Goal: Task Accomplishment & Management: Manage account settings

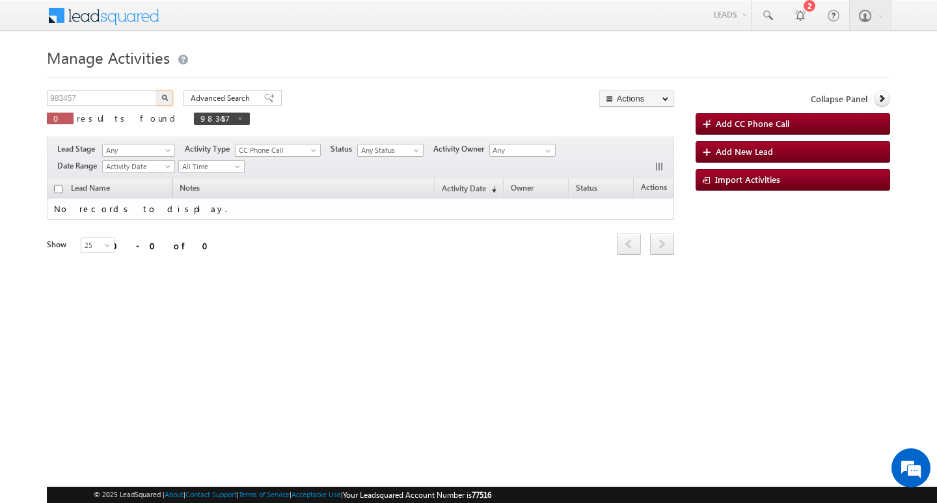
click at [109, 103] on input "983457" at bounding box center [102, 98] width 111 height 16
type input "Search Activities"
click at [119, 101] on input "text" at bounding box center [102, 98] width 111 height 16
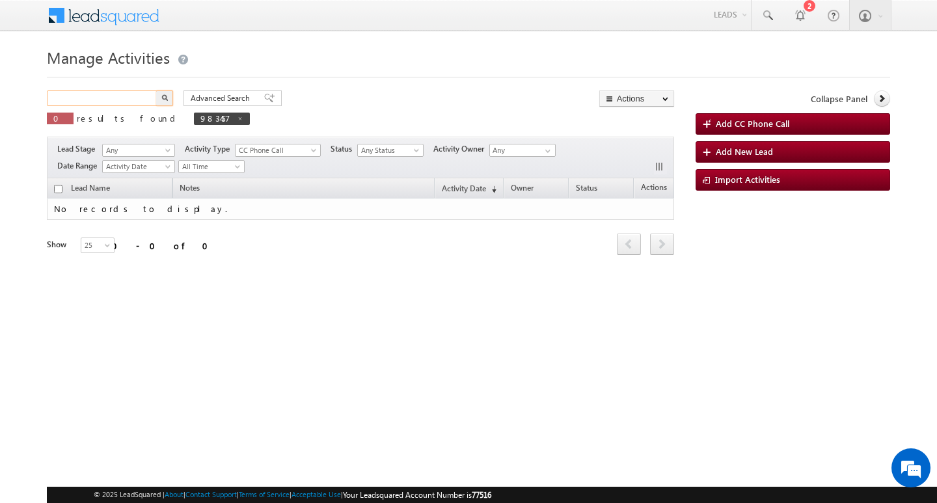
paste input "983456"
type input "983456"
click at [156, 90] on button "button" at bounding box center [164, 98] width 17 height 16
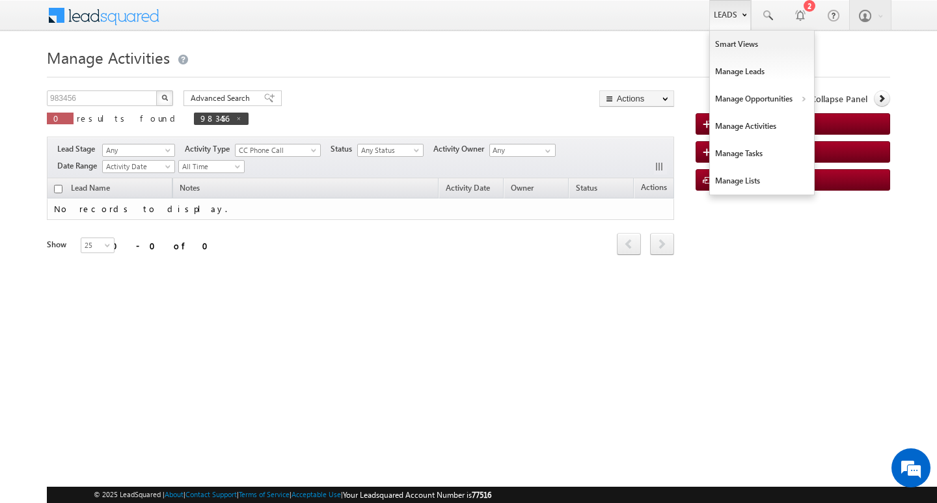
click at [732, 16] on link "Leads" at bounding box center [730, 15] width 42 height 30
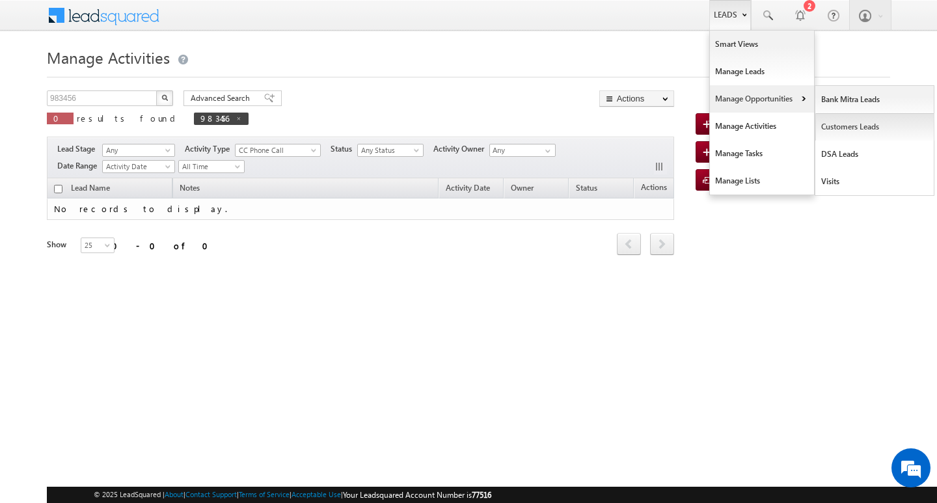
click at [856, 128] on link "Customers Leads" at bounding box center [874, 126] width 119 height 27
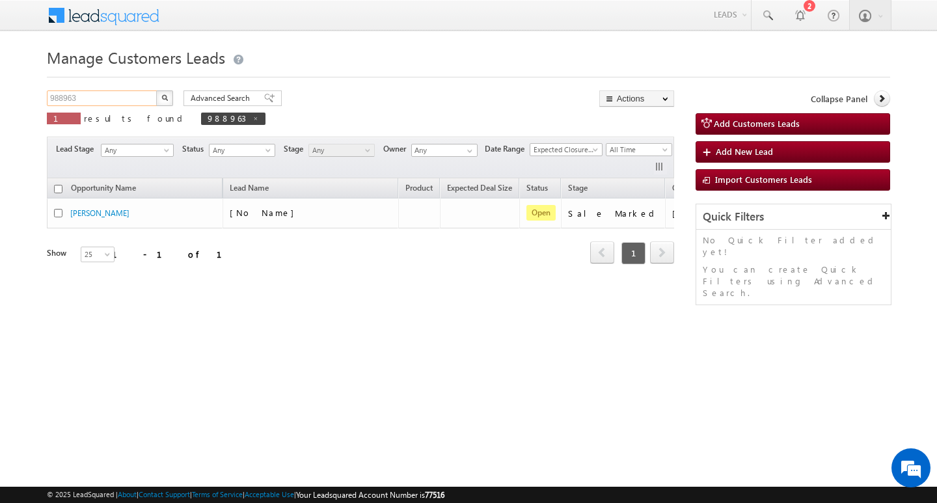
click at [116, 99] on input "988963" at bounding box center [102, 98] width 111 height 16
paste input "983456"
type input "983456"
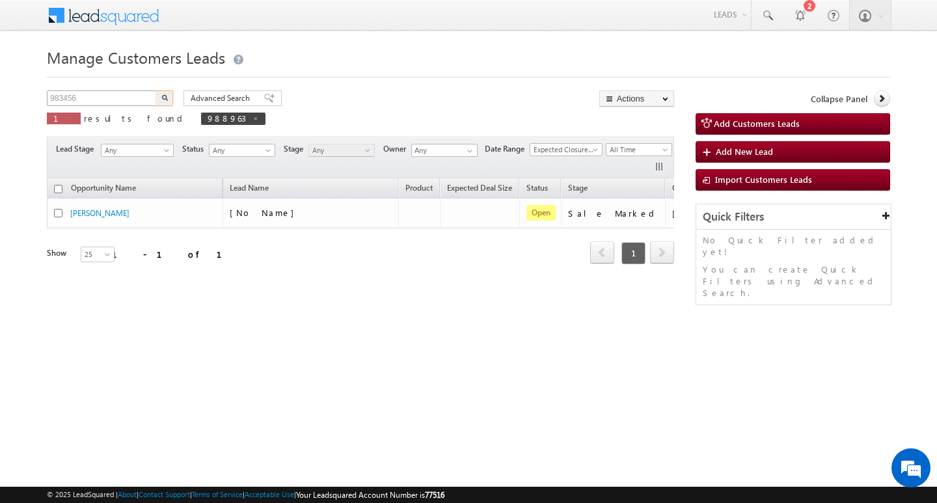
click at [156, 90] on button "button" at bounding box center [164, 98] width 17 height 16
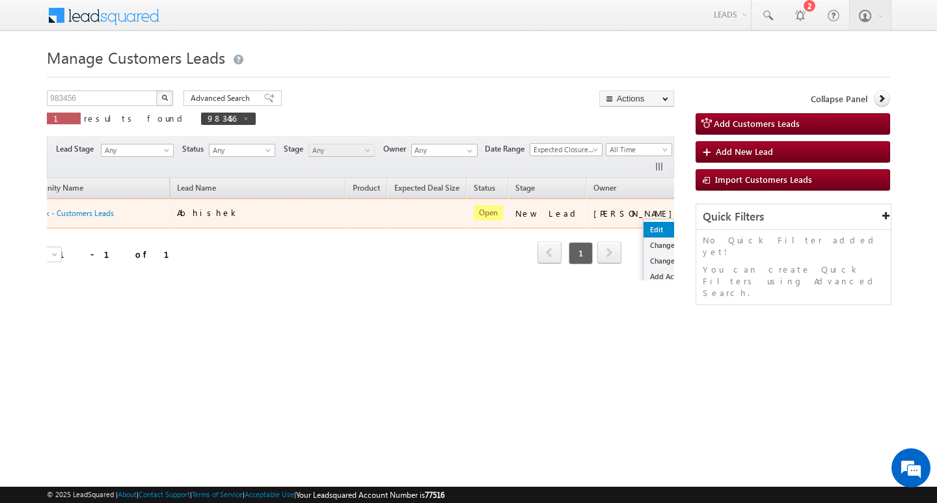
click at [644, 227] on link "Edit" at bounding box center [676, 230] width 65 height 16
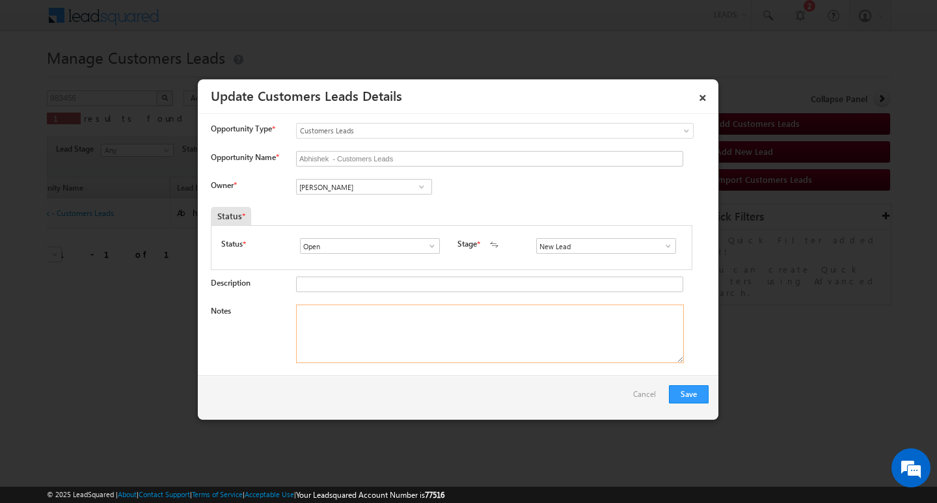
click at [469, 329] on textarea "Notes" at bounding box center [490, 334] width 388 height 59
click at [363, 321] on textarea "Notes" at bounding box center [490, 334] width 388 height 59
click at [666, 252] on link at bounding box center [665, 245] width 16 height 13
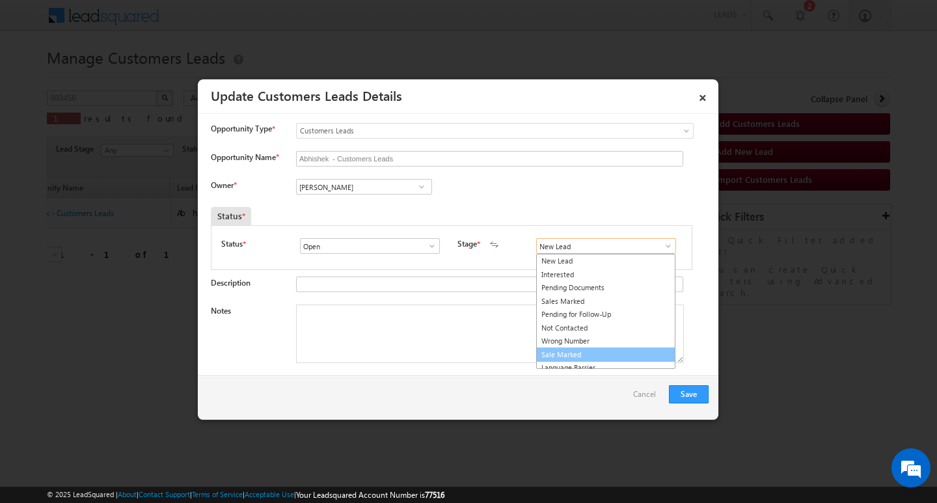
click at [612, 353] on link "Sale Marked" at bounding box center [605, 354] width 139 height 15
type input "Sale Marked"
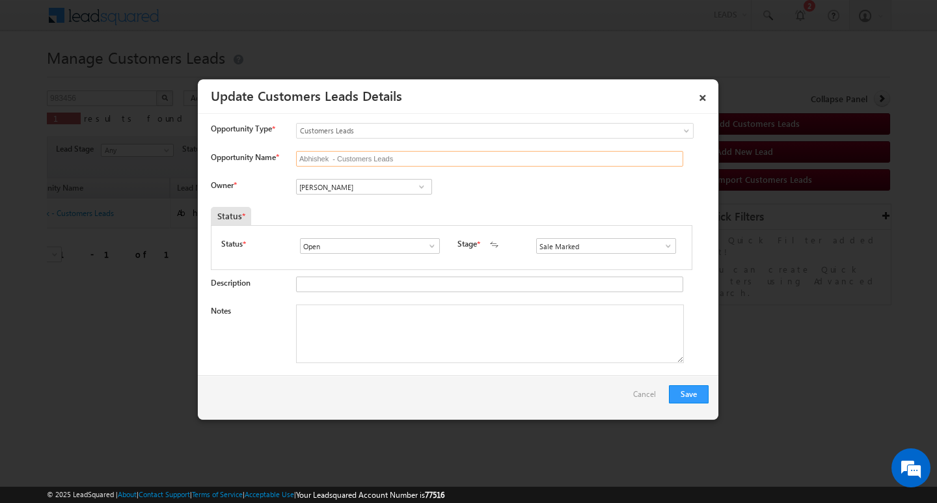
click at [413, 162] on input "Abhishek - Customers Leads" at bounding box center [489, 159] width 387 height 16
click at [385, 180] on input "Vikas Halwai" at bounding box center [364, 187] width 136 height 16
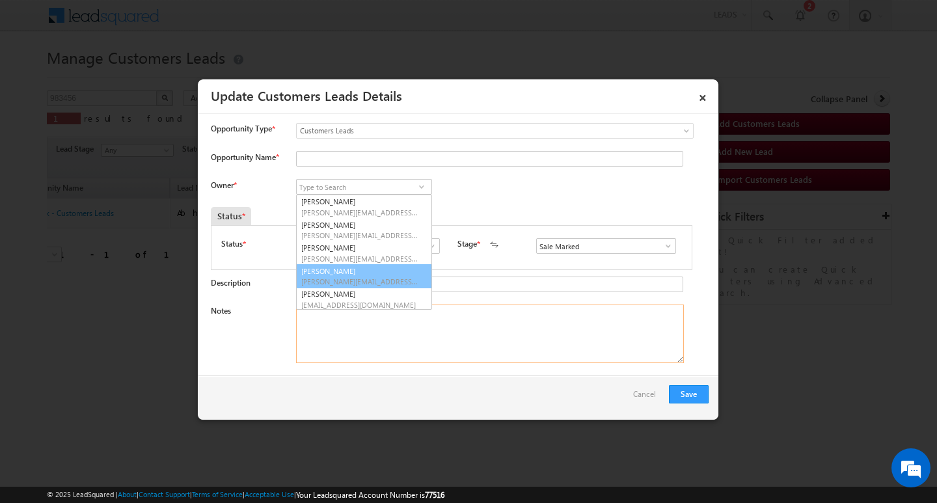
click at [431, 338] on textarea "Notes" at bounding box center [490, 334] width 388 height 59
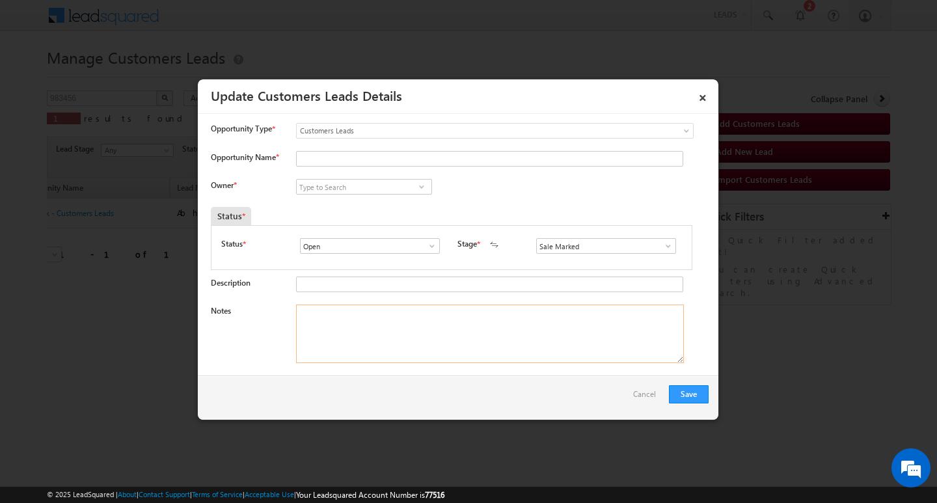
click at [396, 335] on textarea "Notes" at bounding box center [490, 334] width 388 height 59
click at [361, 167] on div at bounding box center [486, 160] width 381 height 18
click at [362, 159] on input "Opportunity Name *" at bounding box center [489, 159] width 387 height 16
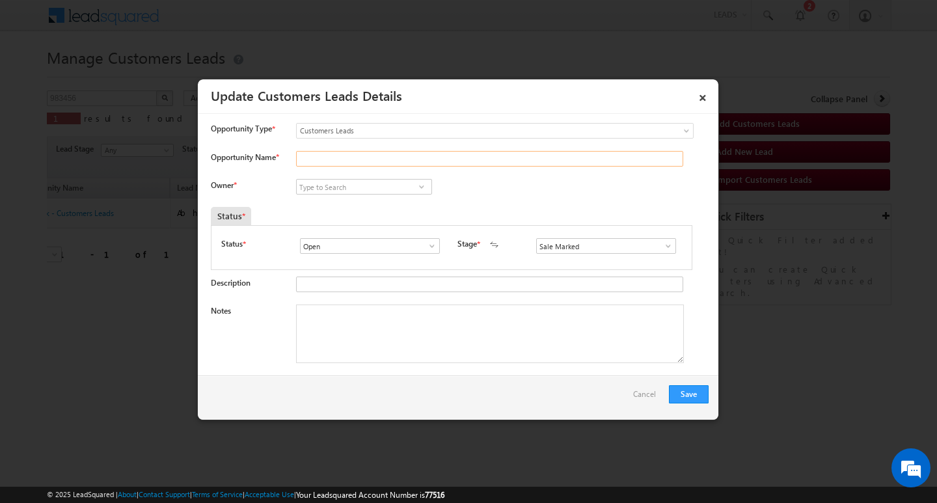
paste input "sushil kumar"
type input "sushil kumar"
drag, startPoint x: 371, startPoint y: 339, endPoint x: 284, endPoint y: 286, distance: 101.9
click at [371, 340] on textarea "Notes" at bounding box center [490, 334] width 388 height 59
click at [351, 190] on input at bounding box center [364, 187] width 136 height 16
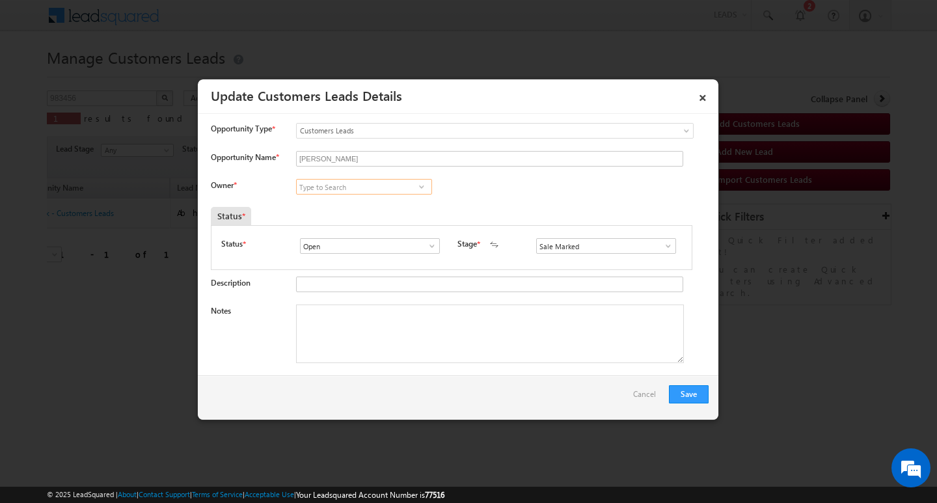
click at [351, 190] on input at bounding box center [364, 187] width 136 height 16
paste input "Praveen Bhati"
click at [351, 198] on link "Praveen Bhati praveen.bhati@sgrlimited.in" at bounding box center [364, 207] width 136 height 25
type input "Praveen Bhati"
click at [420, 328] on textarea "Notes" at bounding box center [490, 334] width 388 height 59
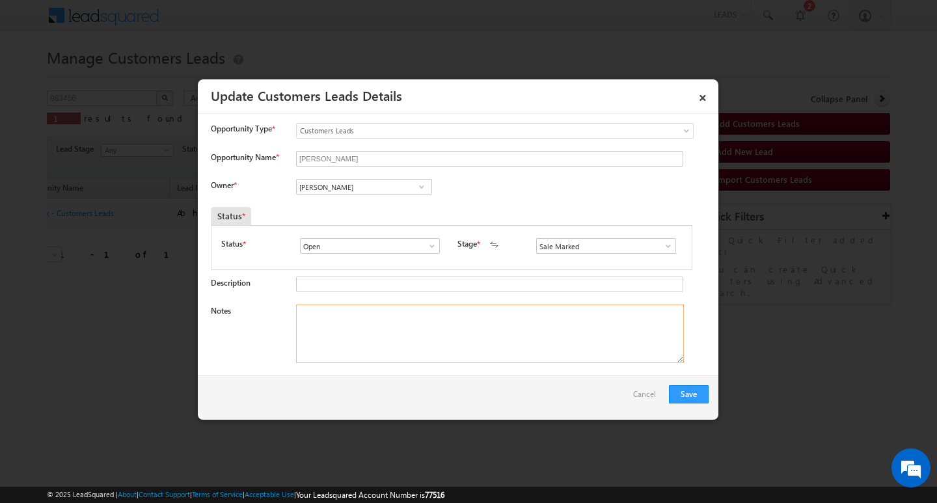
click at [390, 331] on textarea "Notes" at bounding box center [490, 334] width 388 height 59
paste textarea "8L/ LAKH Customer required top-up loan address BULANDSHAHR"
type textarea "8L/ LAKH Customer required top-up loan address BULANDSHAHR"
click at [686, 390] on button "Save" at bounding box center [689, 394] width 40 height 18
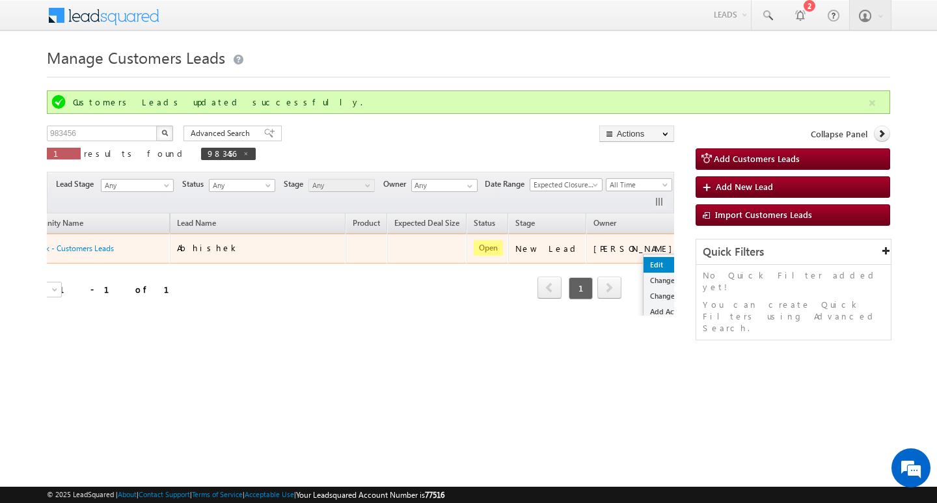
click at [644, 263] on link "Edit" at bounding box center [676, 265] width 65 height 16
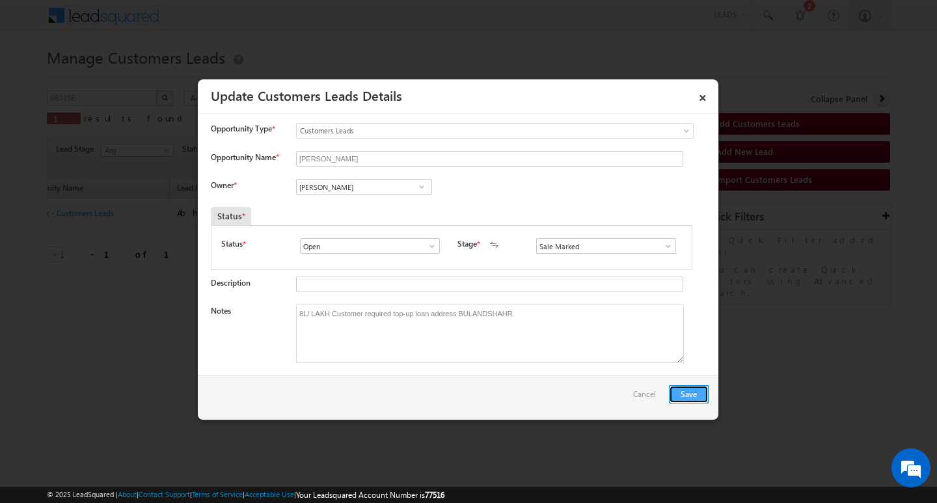
click at [690, 392] on button "Save" at bounding box center [689, 394] width 40 height 18
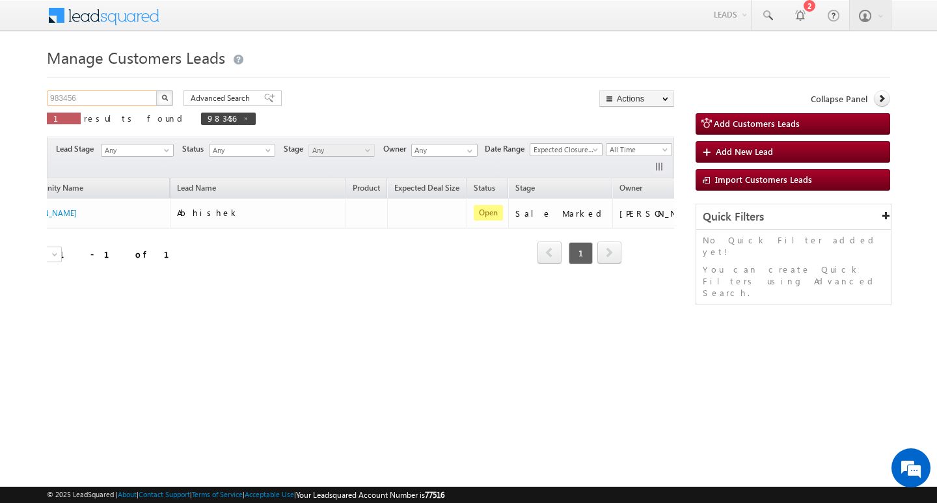
click at [97, 94] on input "983456" at bounding box center [102, 98] width 111 height 16
type input "Search Customers Leads"
click at [102, 96] on input "text" at bounding box center [102, 98] width 111 height 16
paste input "984624"
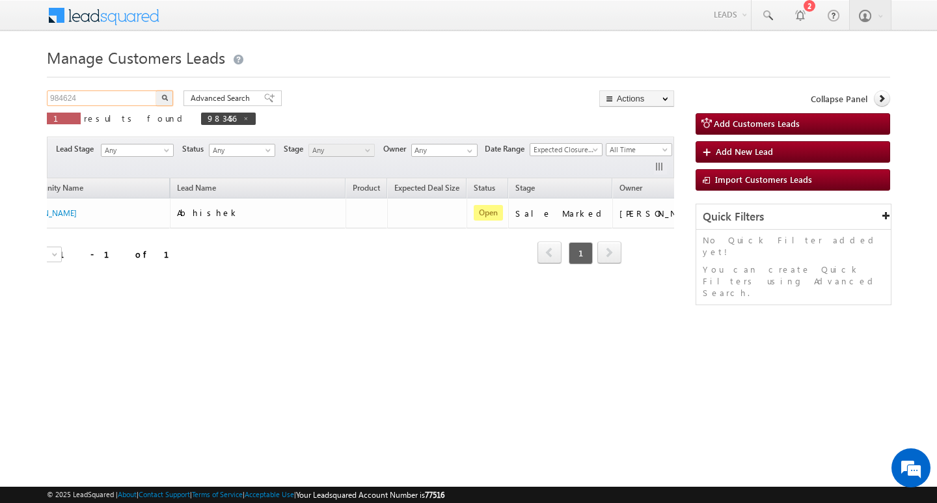
type input "984624"
click at [156, 90] on button "button" at bounding box center [164, 98] width 17 height 16
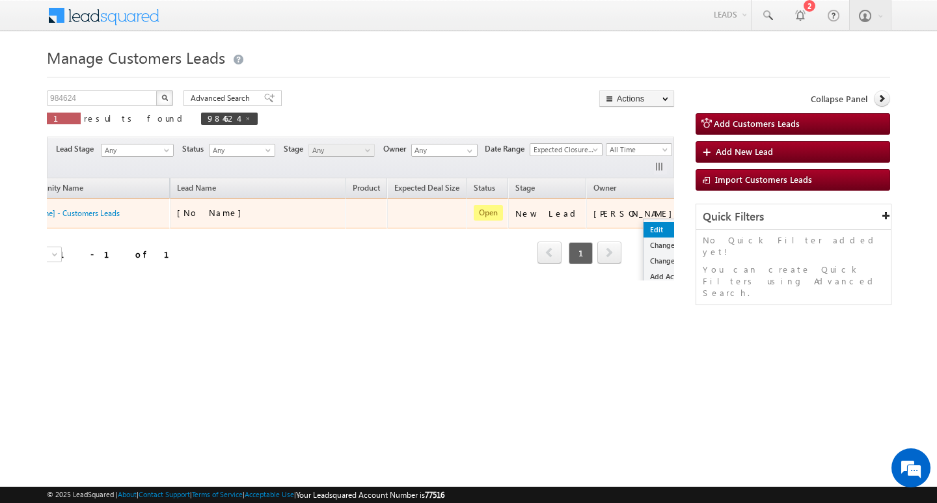
click at [644, 223] on link "Edit" at bounding box center [676, 230] width 65 height 16
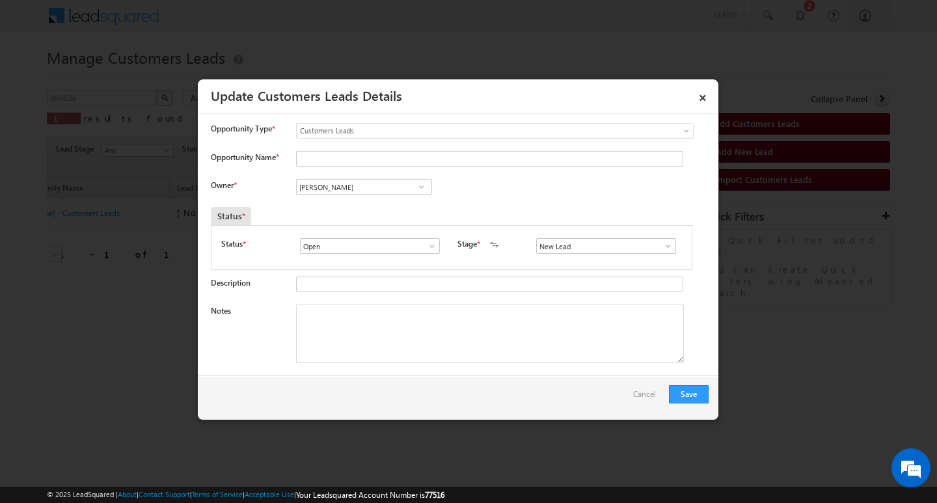
click at [663, 241] on span at bounding box center [668, 246] width 13 height 10
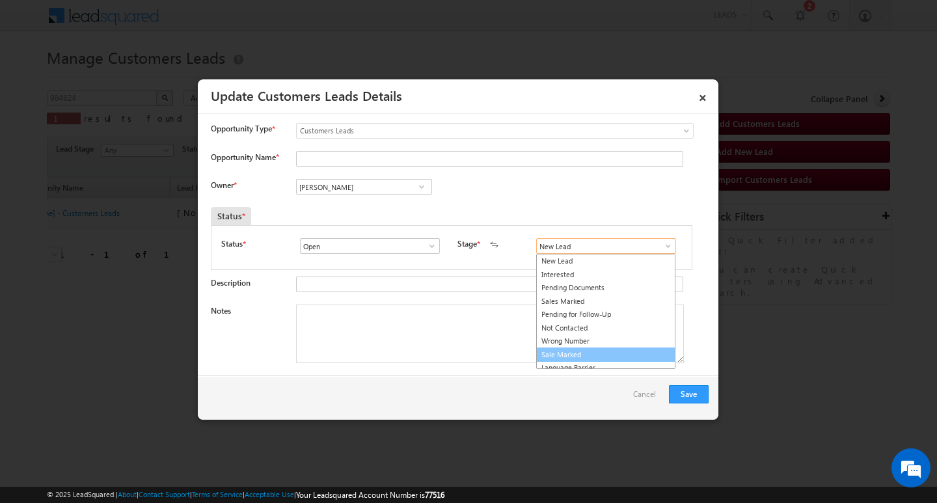
click at [618, 350] on link "Sale Marked" at bounding box center [605, 354] width 139 height 15
type input "Sale Marked"
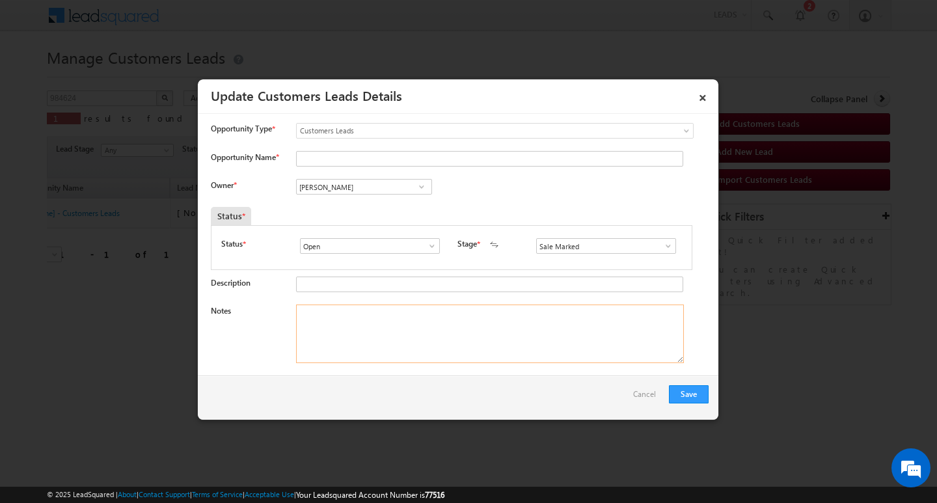
click at [432, 314] on textarea "Notes" at bounding box center [490, 334] width 388 height 59
click at [351, 180] on input "Vikas Halwai" at bounding box center [364, 187] width 136 height 16
click at [407, 317] on textarea "Notes" at bounding box center [490, 334] width 388 height 59
click at [444, 341] on textarea "Notes" at bounding box center [490, 334] width 388 height 59
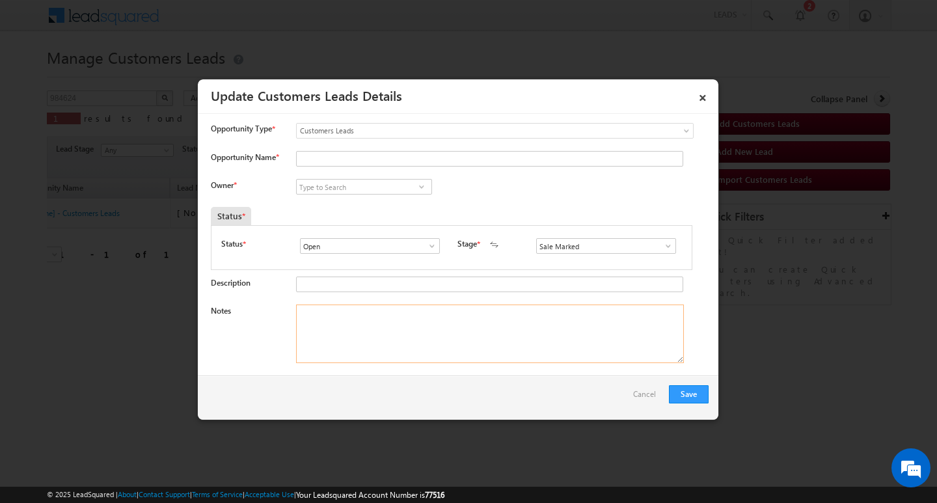
paste textarea "Virendra Yadav/ Self_Employed/ LOAN TYPE : HL / LOAN AMOUNT 32L / PROPERTY TYPE…"
type textarea "Virendra Yadav/ Self_Employed/ LOAN TYPE : HL / LOAN AMOUNT 32L / PROPERTY TYPE…"
click at [374, 191] on input at bounding box center [364, 187] width 136 height 16
click at [388, 160] on input "Opportunity Name *" at bounding box center [489, 159] width 387 height 16
paste input "Virendra Yadav"
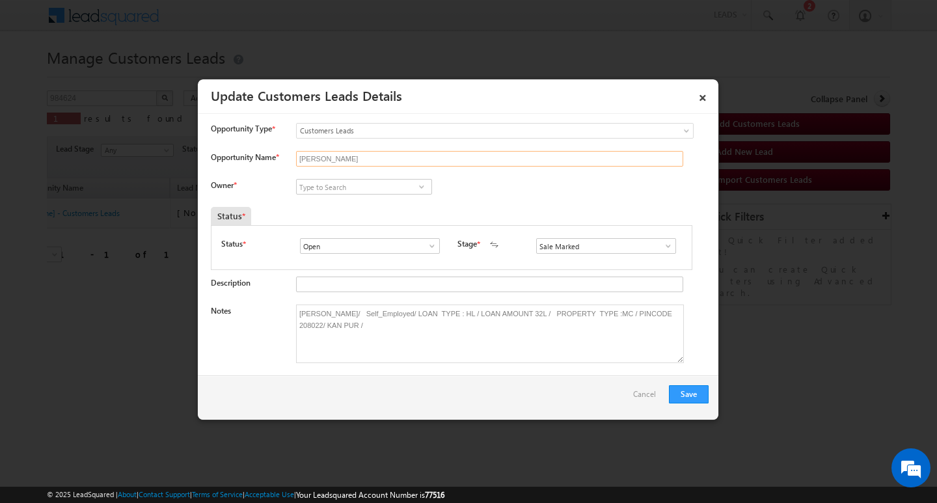
type input "Virendra Yadav"
click at [371, 198] on div "Owner * Vikas Halwai Vikas Halwai Aakash Jamuna Aakash Mewada Aashish Pawar Aas…" at bounding box center [460, 189] width 498 height 21
click at [373, 180] on input at bounding box center [364, 187] width 136 height 16
click at [368, 189] on input at bounding box center [364, 187] width 136 height 16
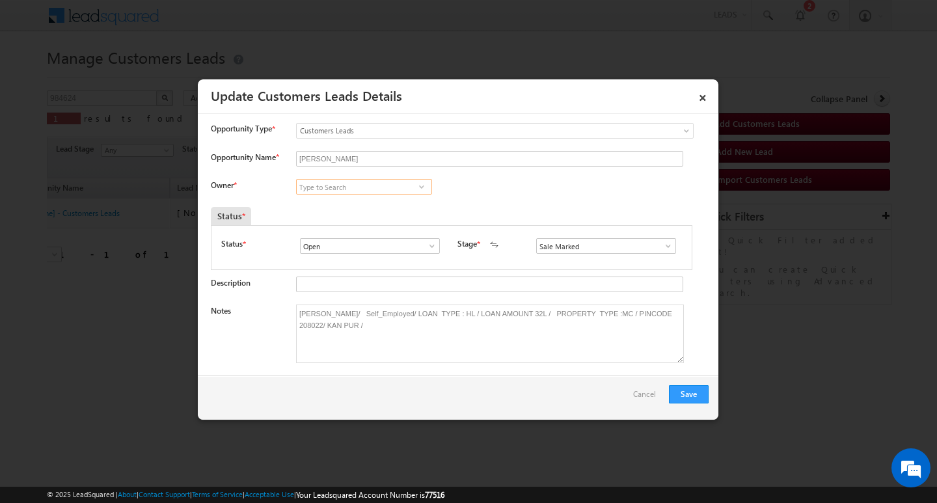
click at [368, 189] on input at bounding box center [364, 187] width 136 height 16
click at [372, 188] on input at bounding box center [364, 187] width 136 height 16
paste input "Dilshad Khan"
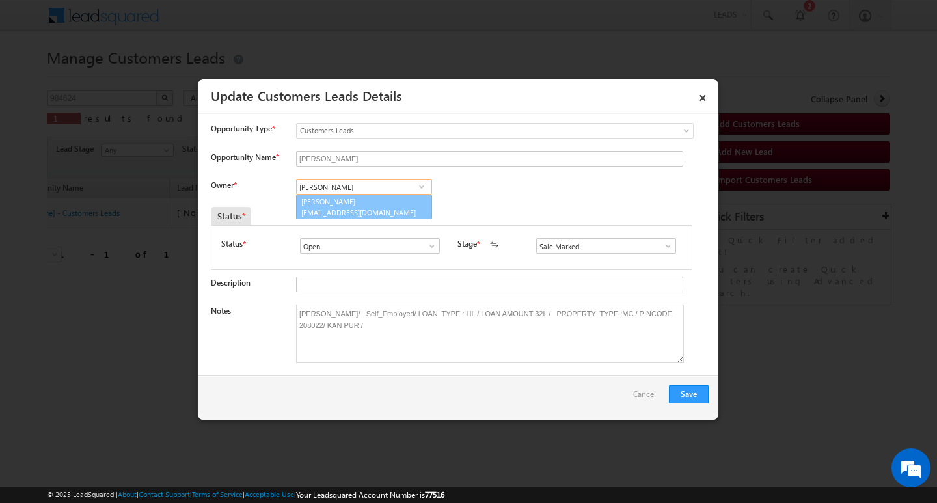
click at [372, 198] on link "Dilshad Khan dilshad.khan2@sgrlimited.in" at bounding box center [364, 207] width 136 height 25
type input "Dilshad Khan"
click at [698, 394] on button "Save" at bounding box center [689, 394] width 40 height 18
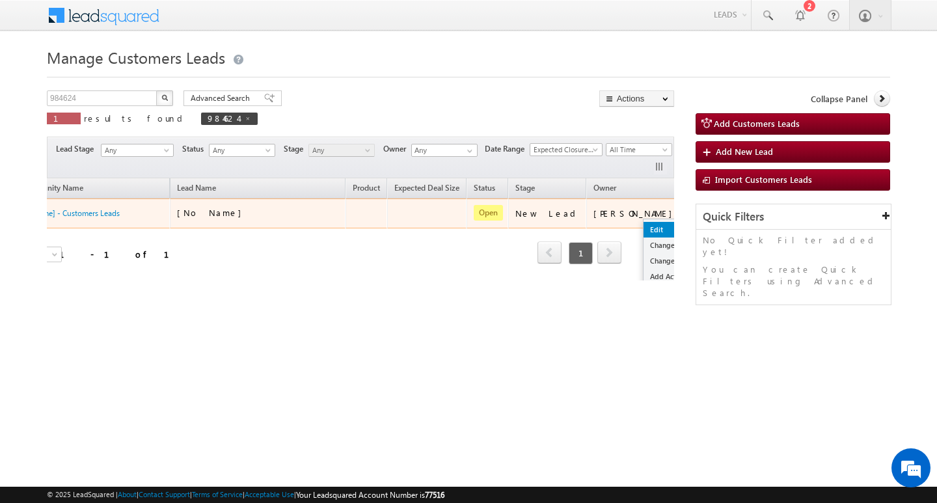
click at [644, 224] on link "Edit" at bounding box center [676, 230] width 65 height 16
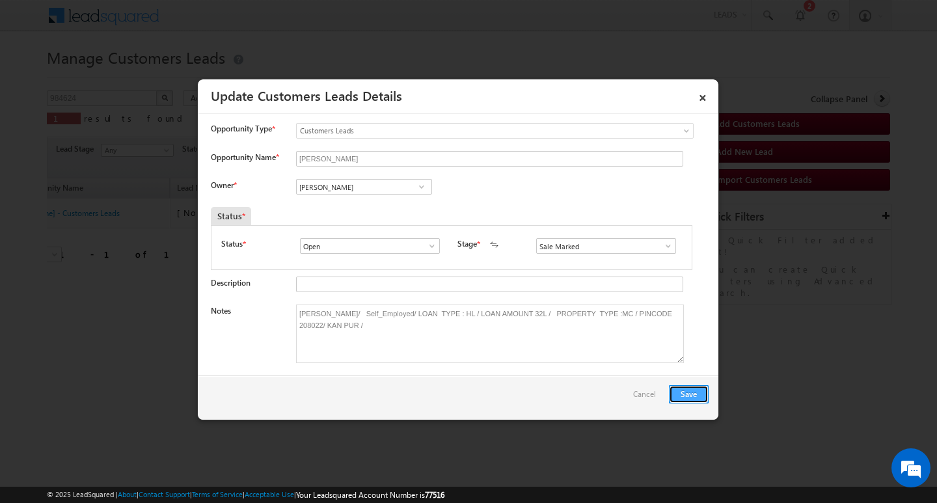
click at [682, 392] on button "Save" at bounding box center [689, 394] width 40 height 18
